Goal: Book appointment/travel/reservation

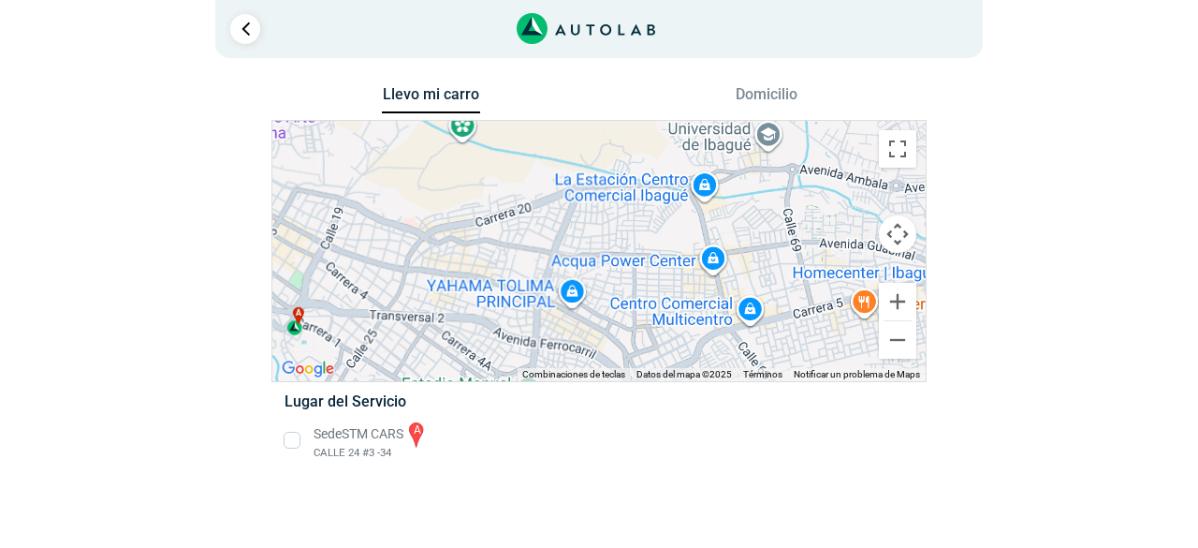
click at [293, 442] on li "Sede STM CARS a CALLE 24 #3 -34" at bounding box center [599, 440] width 656 height 42
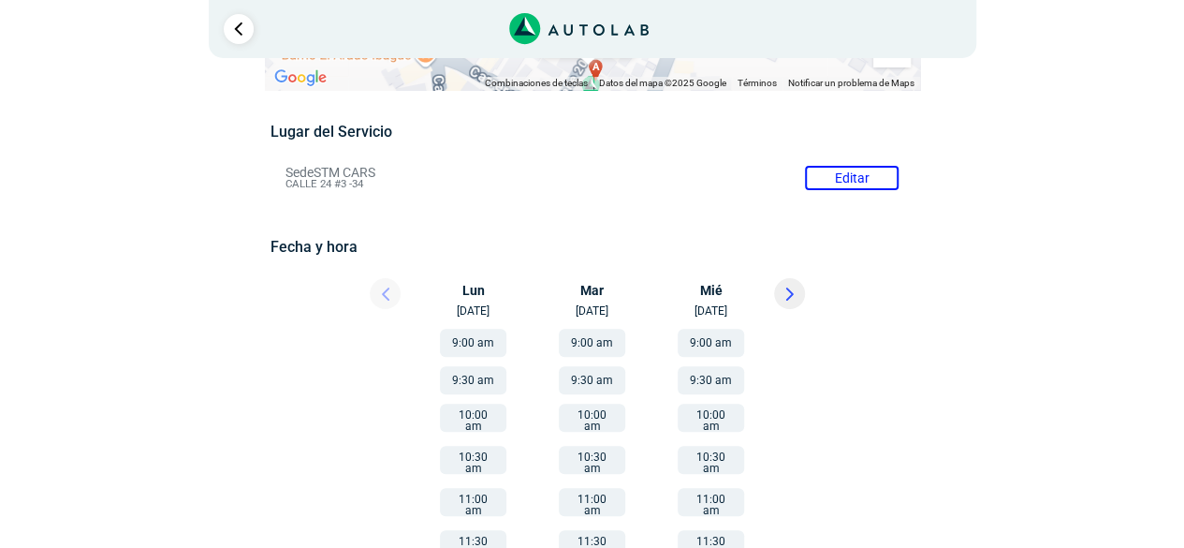
scroll to position [131, 0]
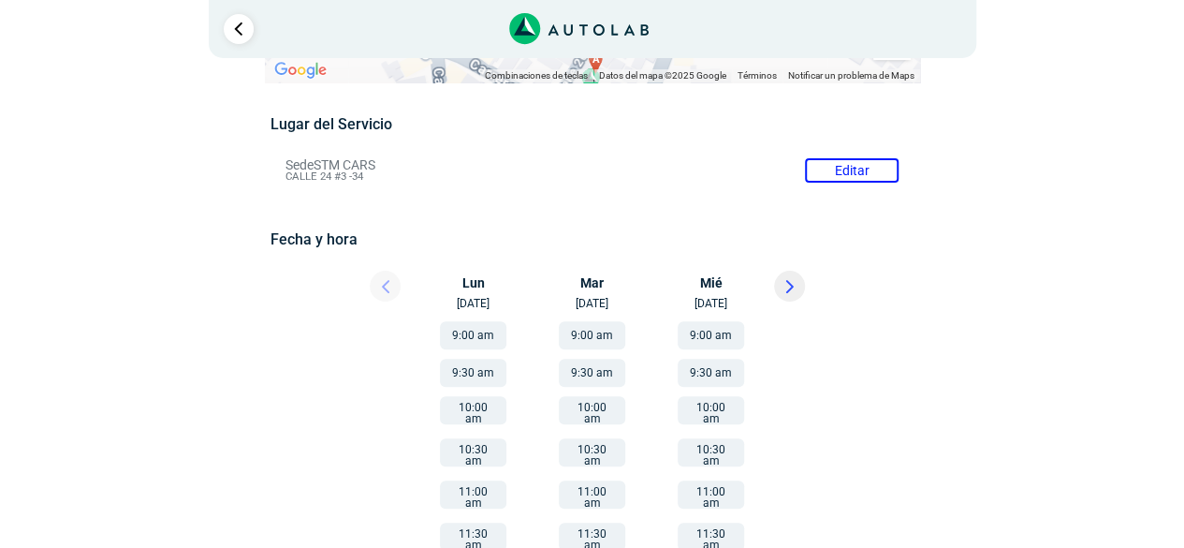
click at [788, 286] on icon at bounding box center [789, 286] width 6 height 11
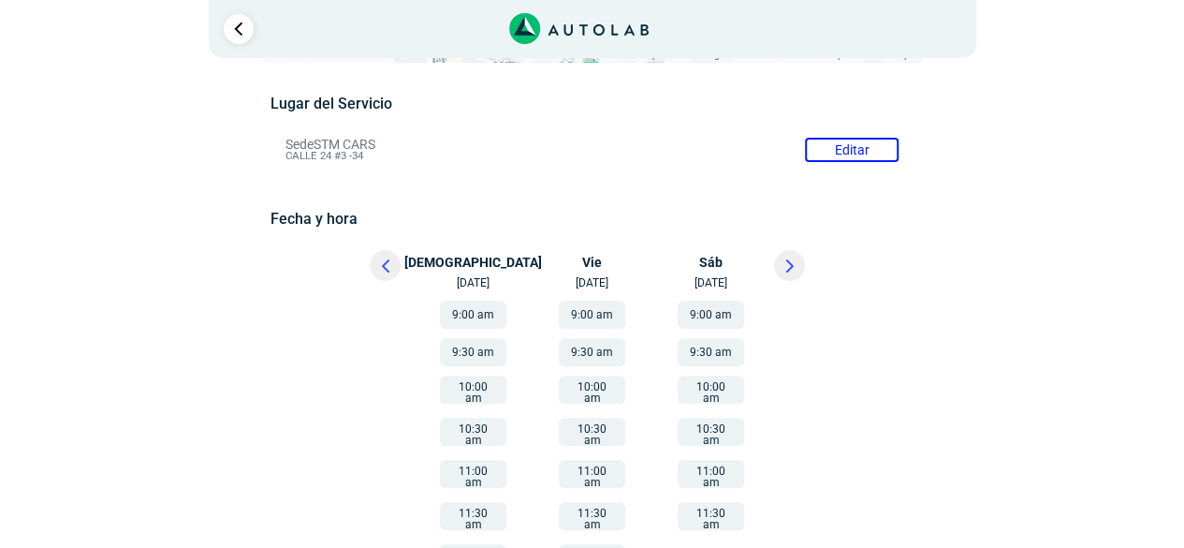
scroll to position [170, 0]
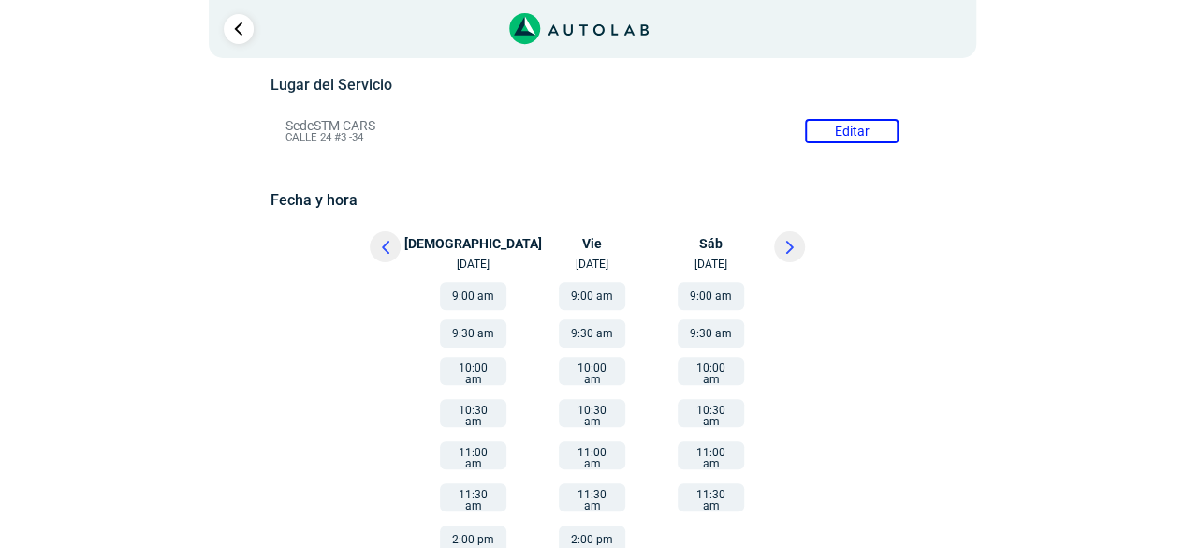
click at [386, 253] on icon at bounding box center [385, 247] width 7 height 13
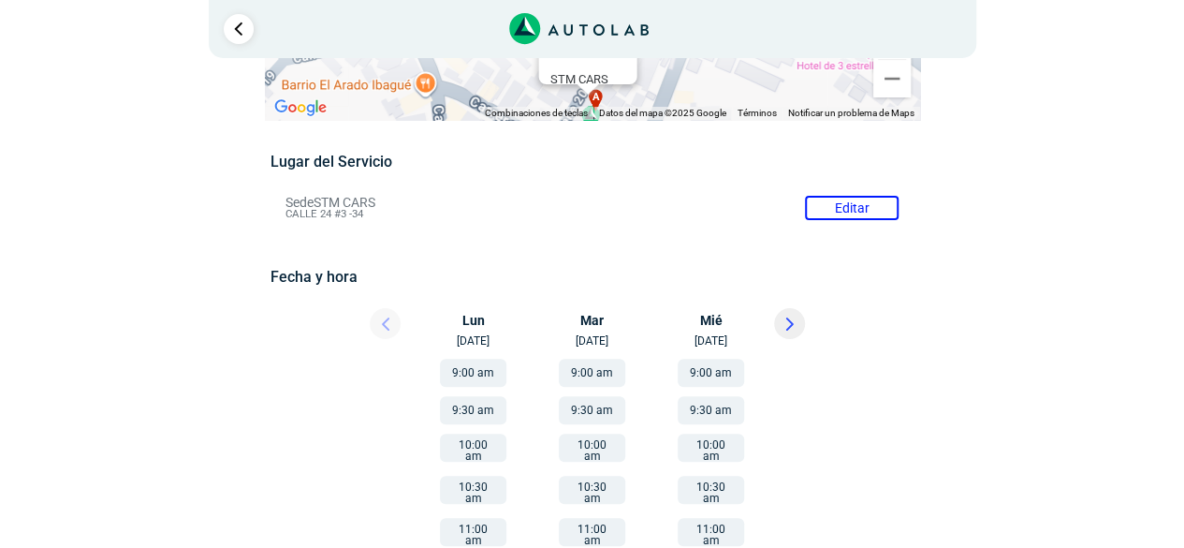
scroll to position [0, 0]
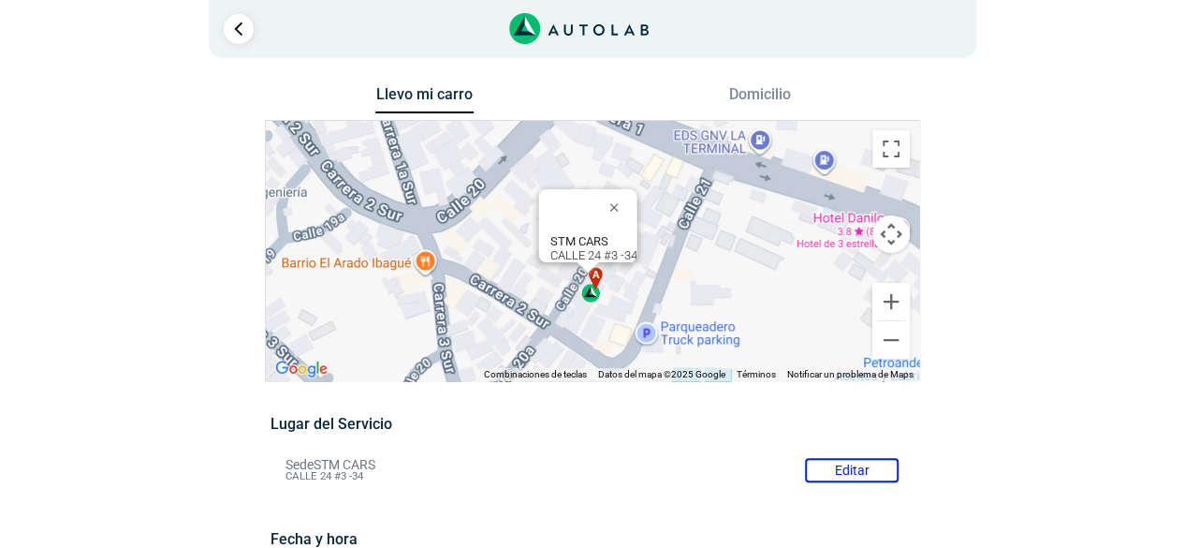
click at [592, 299] on div "a" at bounding box center [592, 285] width 22 height 36
click at [591, 299] on div "a" at bounding box center [592, 285] width 22 height 36
click at [585, 237] on div "STM CARS CALLE 24 #3 -34" at bounding box center [593, 248] width 87 height 28
